Goal: Task Accomplishment & Management: Manage account settings

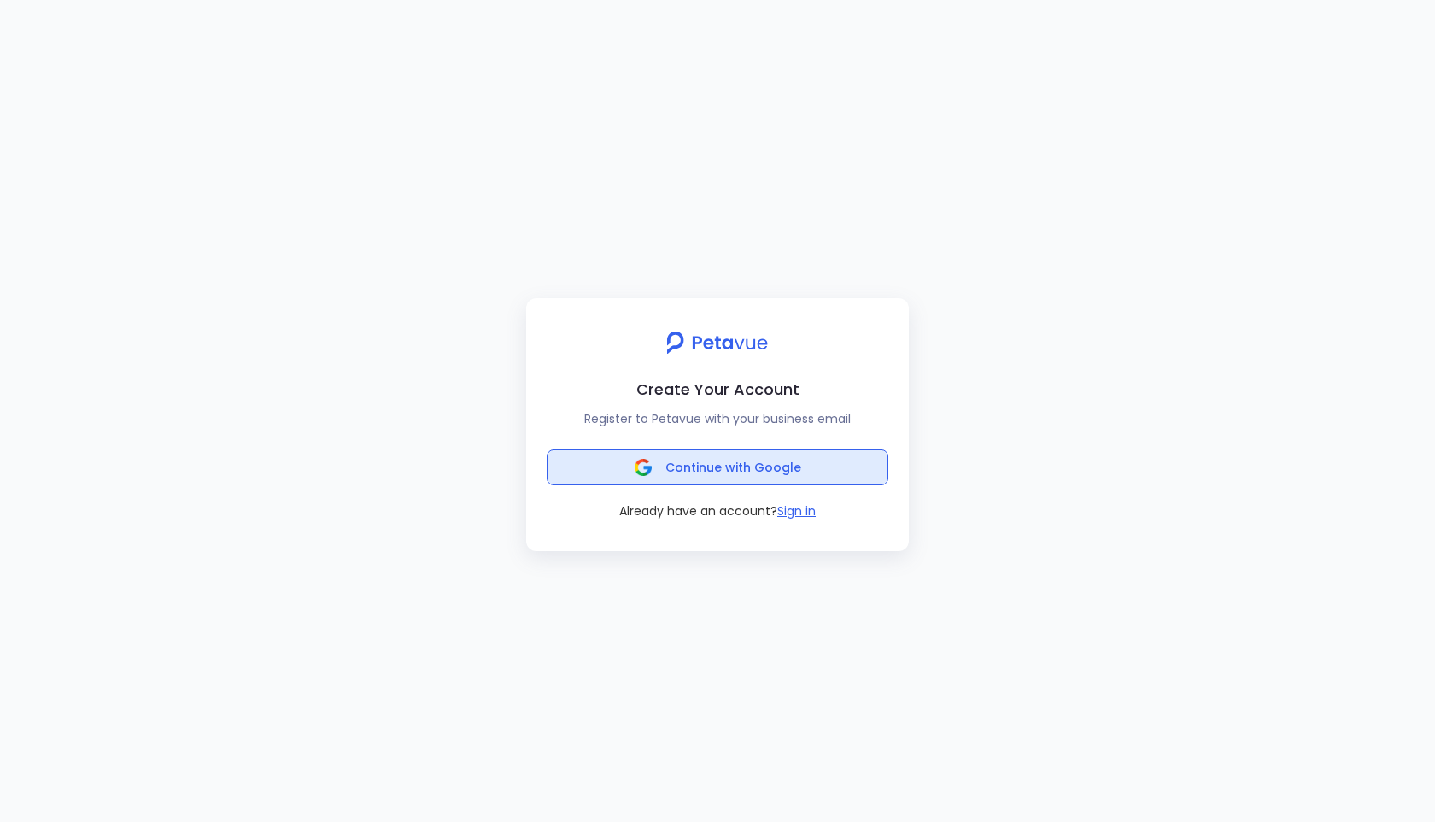
click at [687, 460] on span "Continue with Google" at bounding box center [734, 467] width 136 height 17
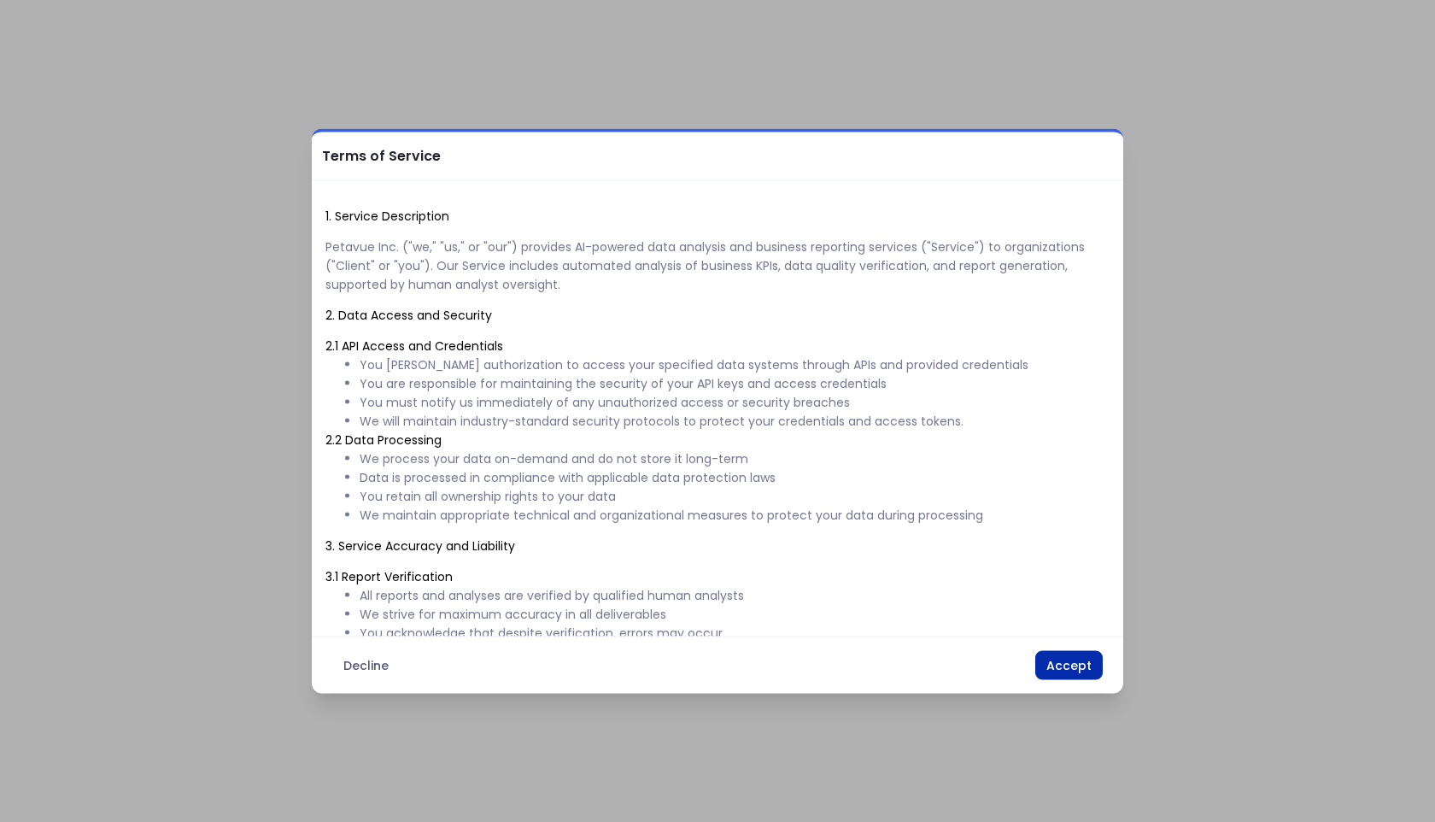
click at [1060, 667] on button "Accept" at bounding box center [1068, 665] width 67 height 29
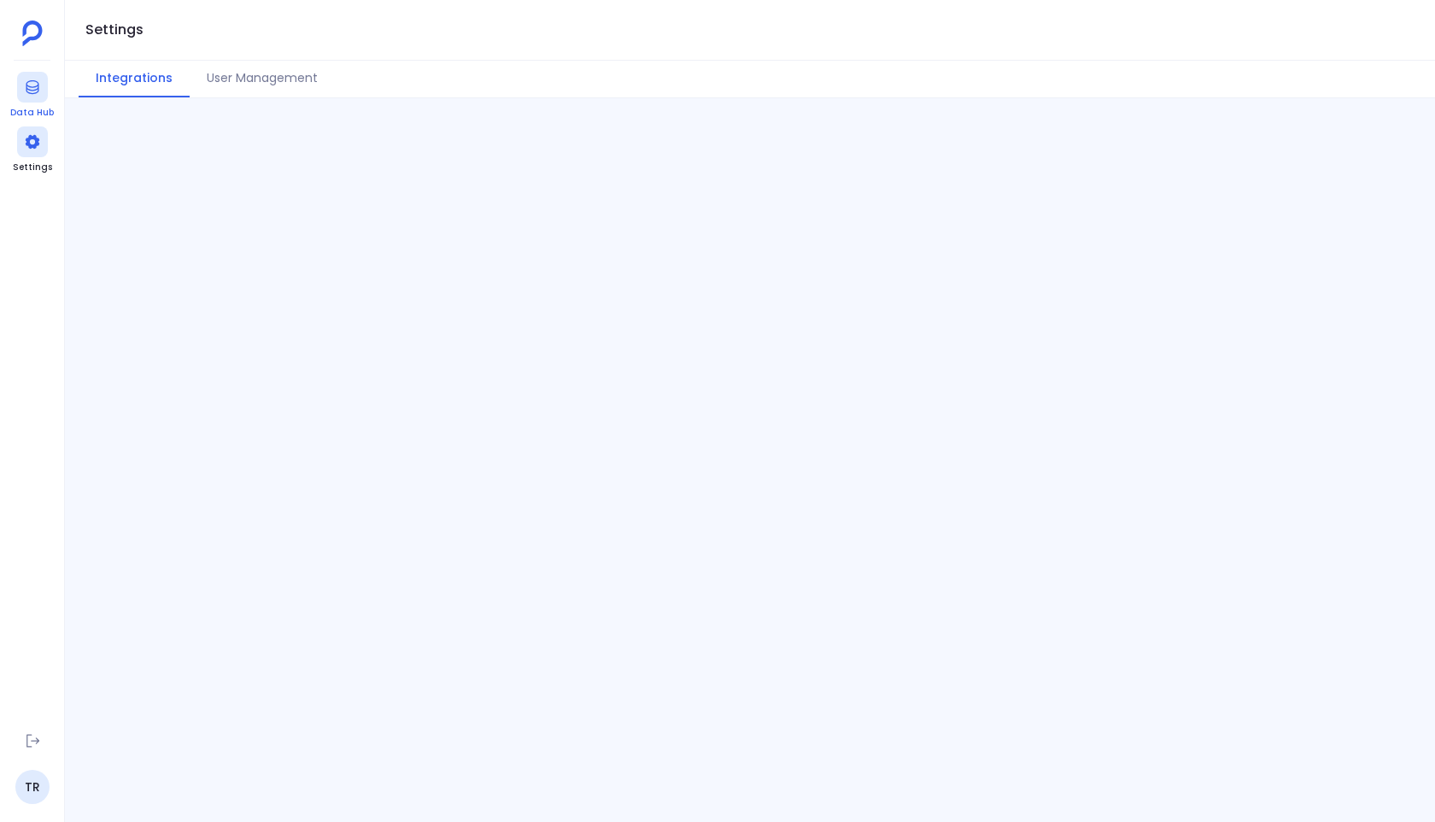
click at [12, 82] on link "Data Hub" at bounding box center [32, 96] width 44 height 48
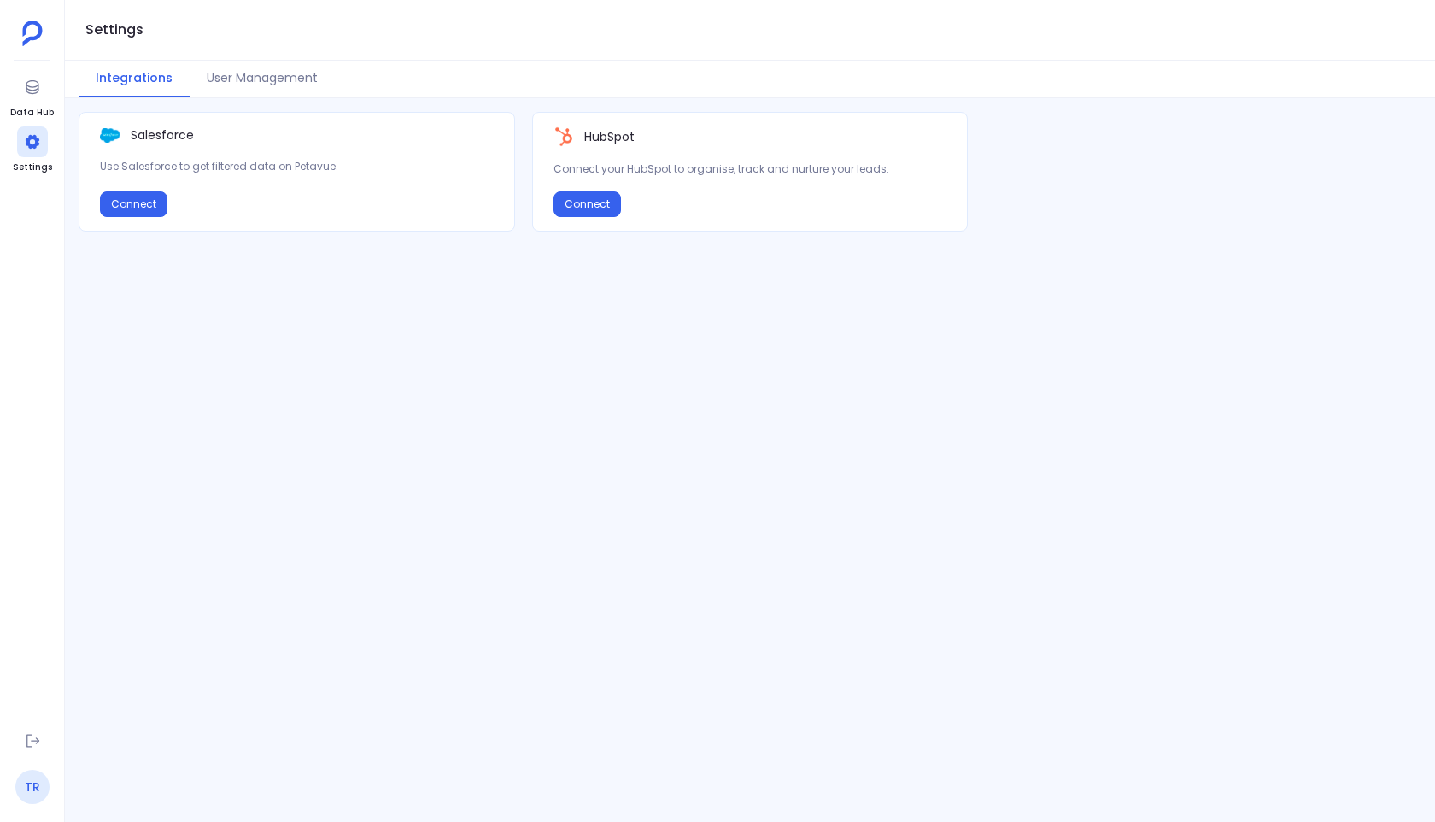
click at [26, 781] on link "TR" at bounding box center [32, 787] width 34 height 34
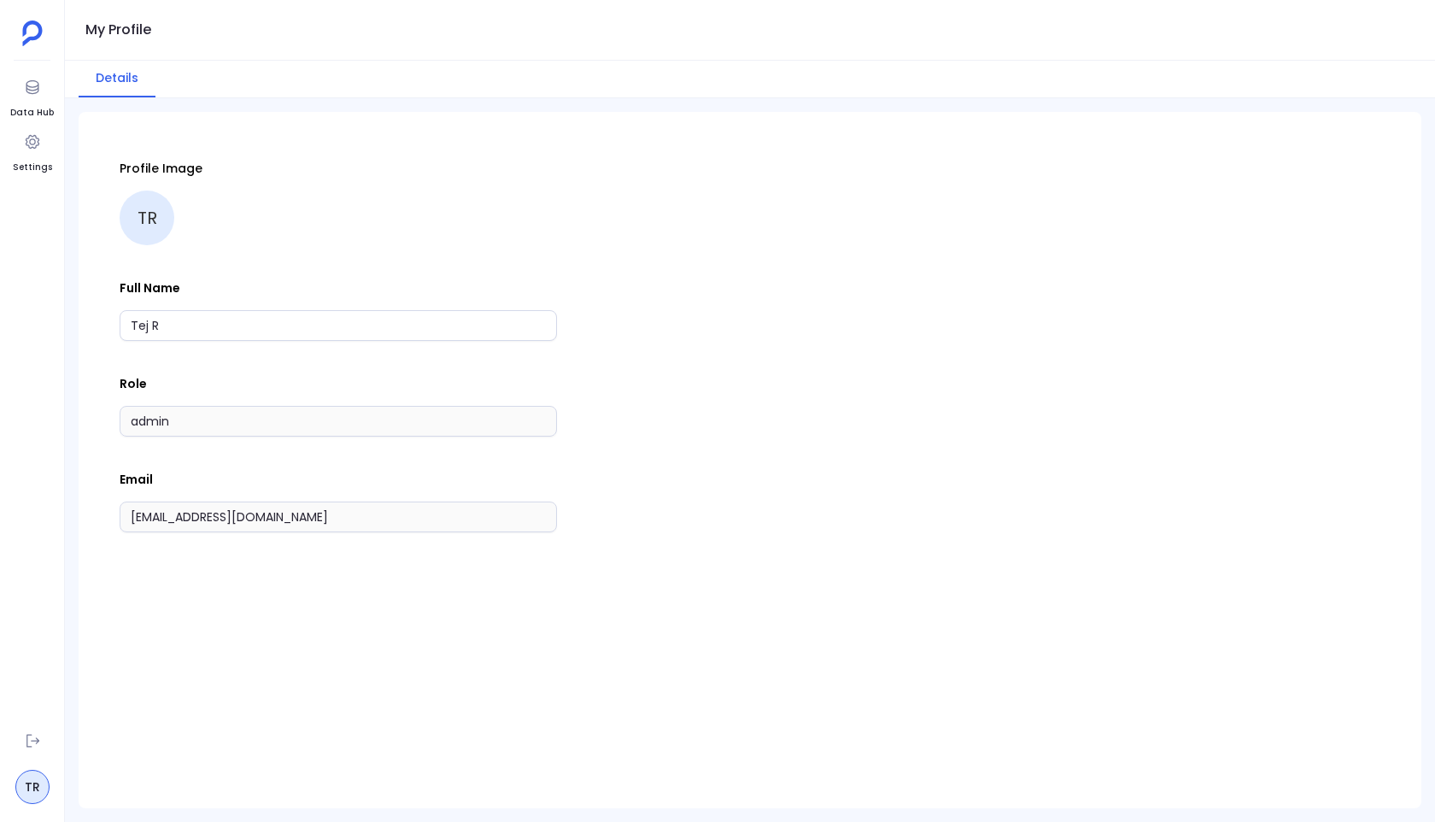
click at [53, 144] on aside "Data Hub Settings TR" at bounding box center [32, 411] width 65 height 822
click at [28, 149] on icon at bounding box center [32, 141] width 17 height 17
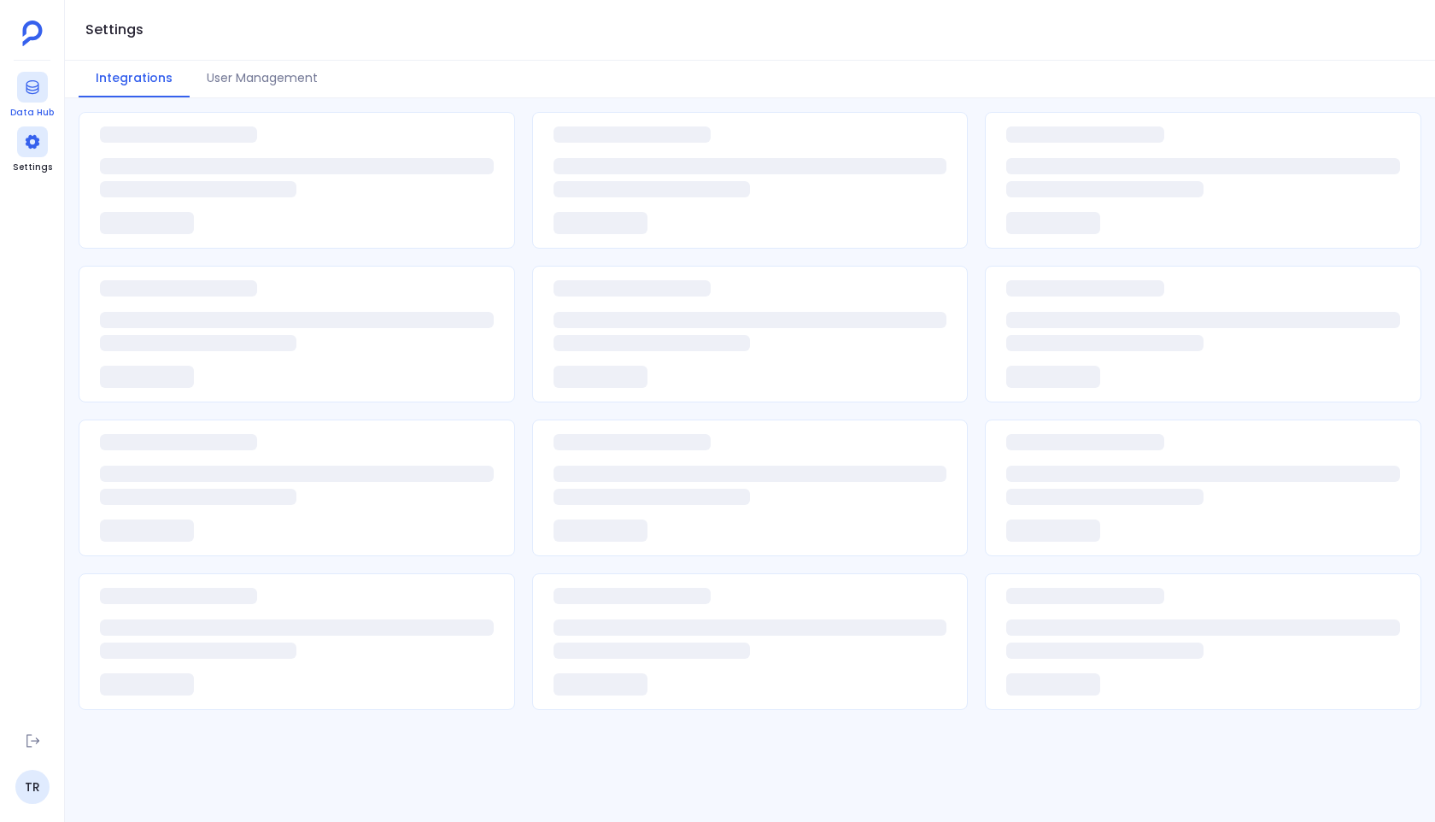
click at [28, 98] on div at bounding box center [32, 87] width 31 height 31
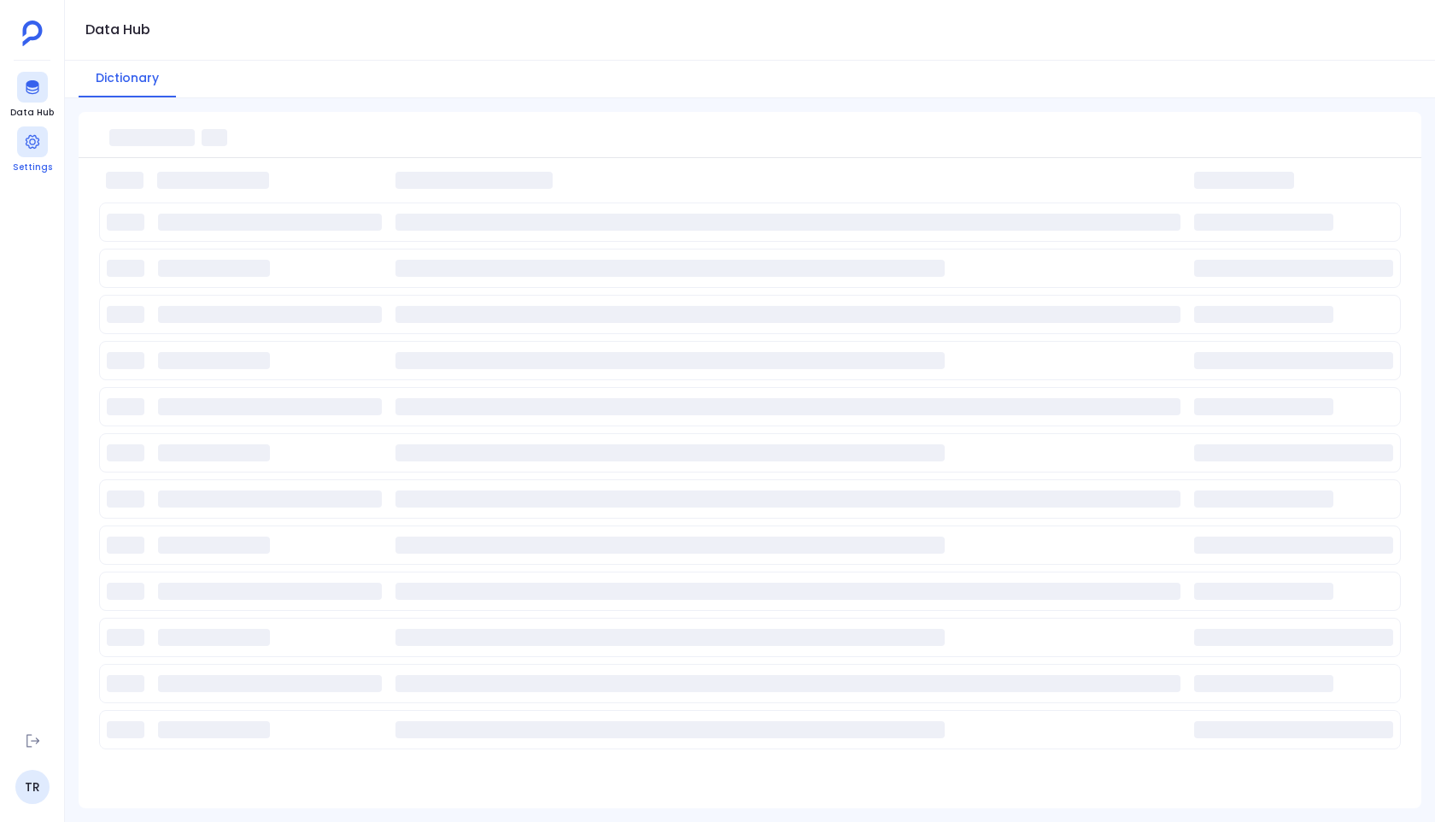
click at [38, 139] on icon at bounding box center [32, 142] width 14 height 14
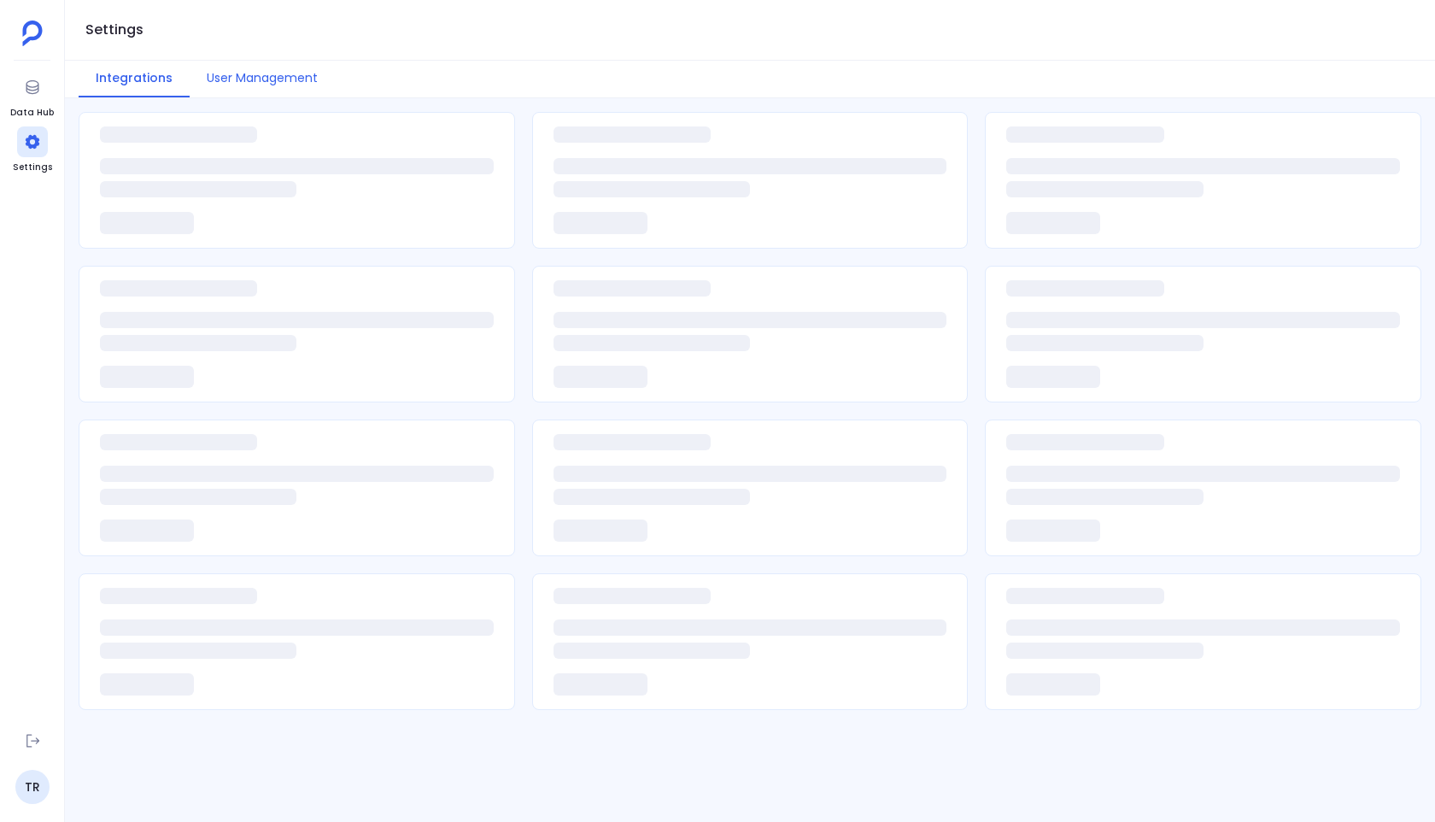
click at [241, 73] on button "User Management" at bounding box center [262, 79] width 145 height 37
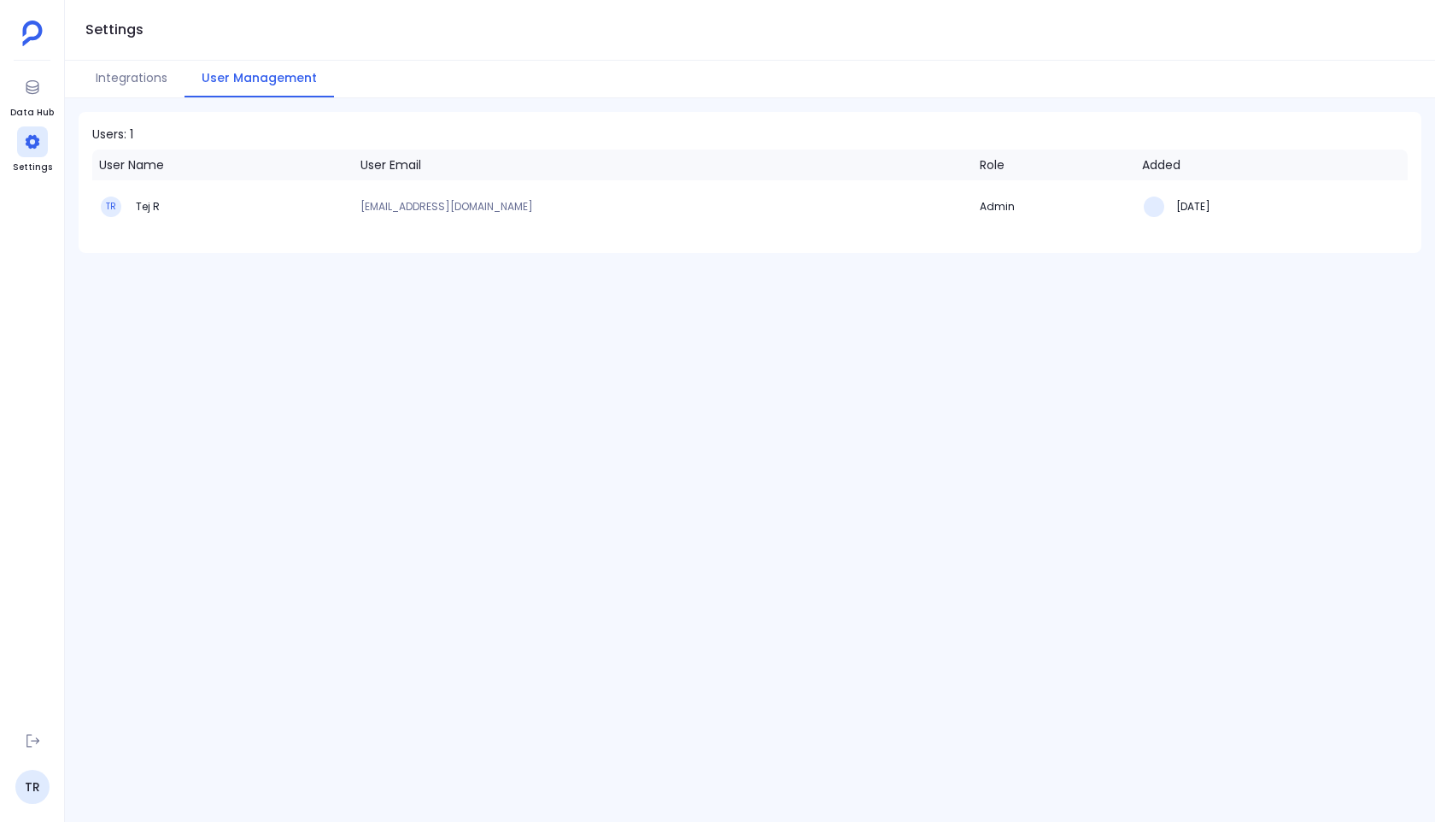
click at [435, 203] on p "tej@growtomation.in" at bounding box center [664, 207] width 606 height 10
click at [431, 211] on p "tej@growtomation.in" at bounding box center [664, 207] width 606 height 10
click at [27, 91] on icon at bounding box center [32, 87] width 17 height 17
